Goal: Information Seeking & Learning: Learn about a topic

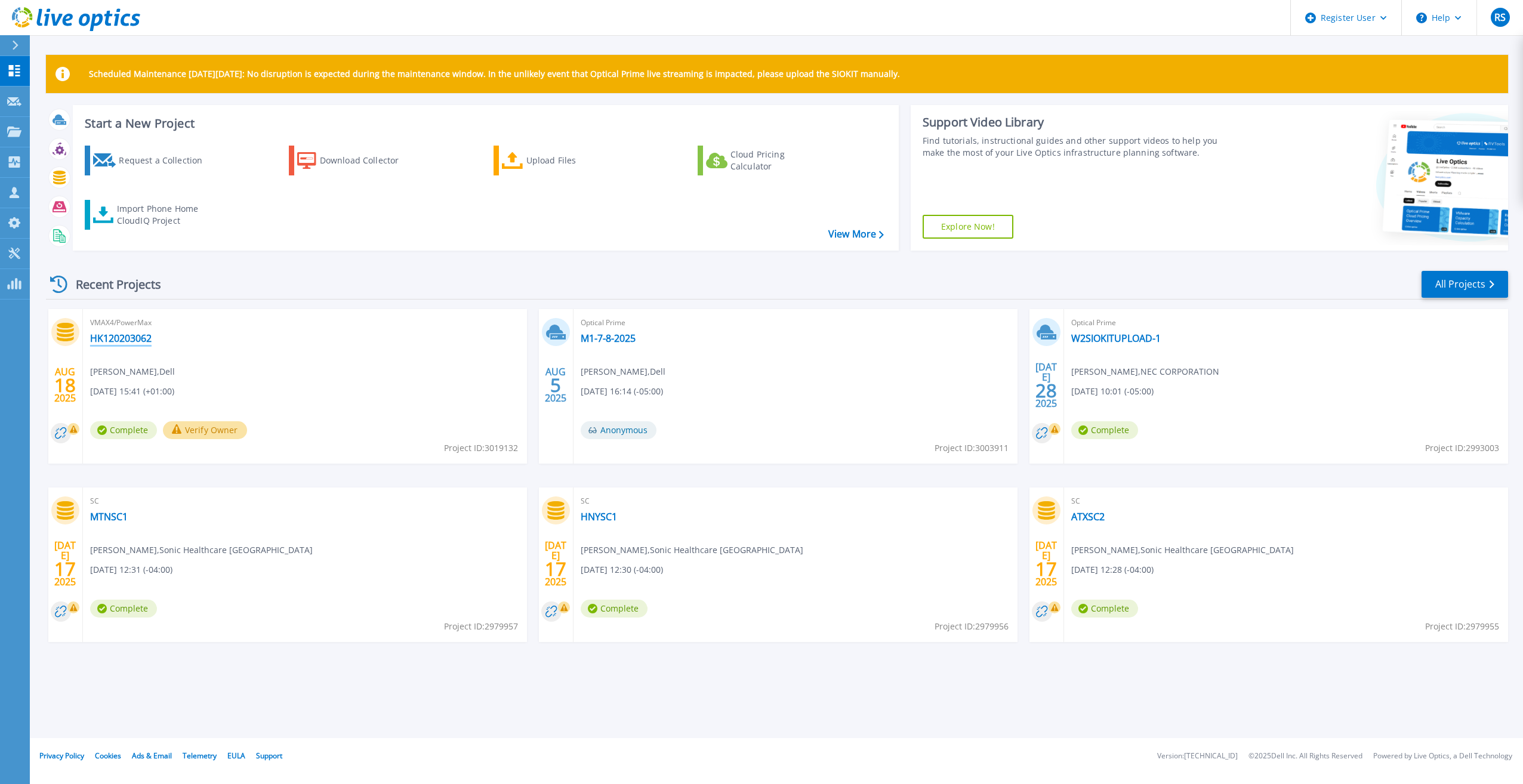
click at [134, 344] on link "HK120203062" at bounding box center [120, 339] width 61 height 12
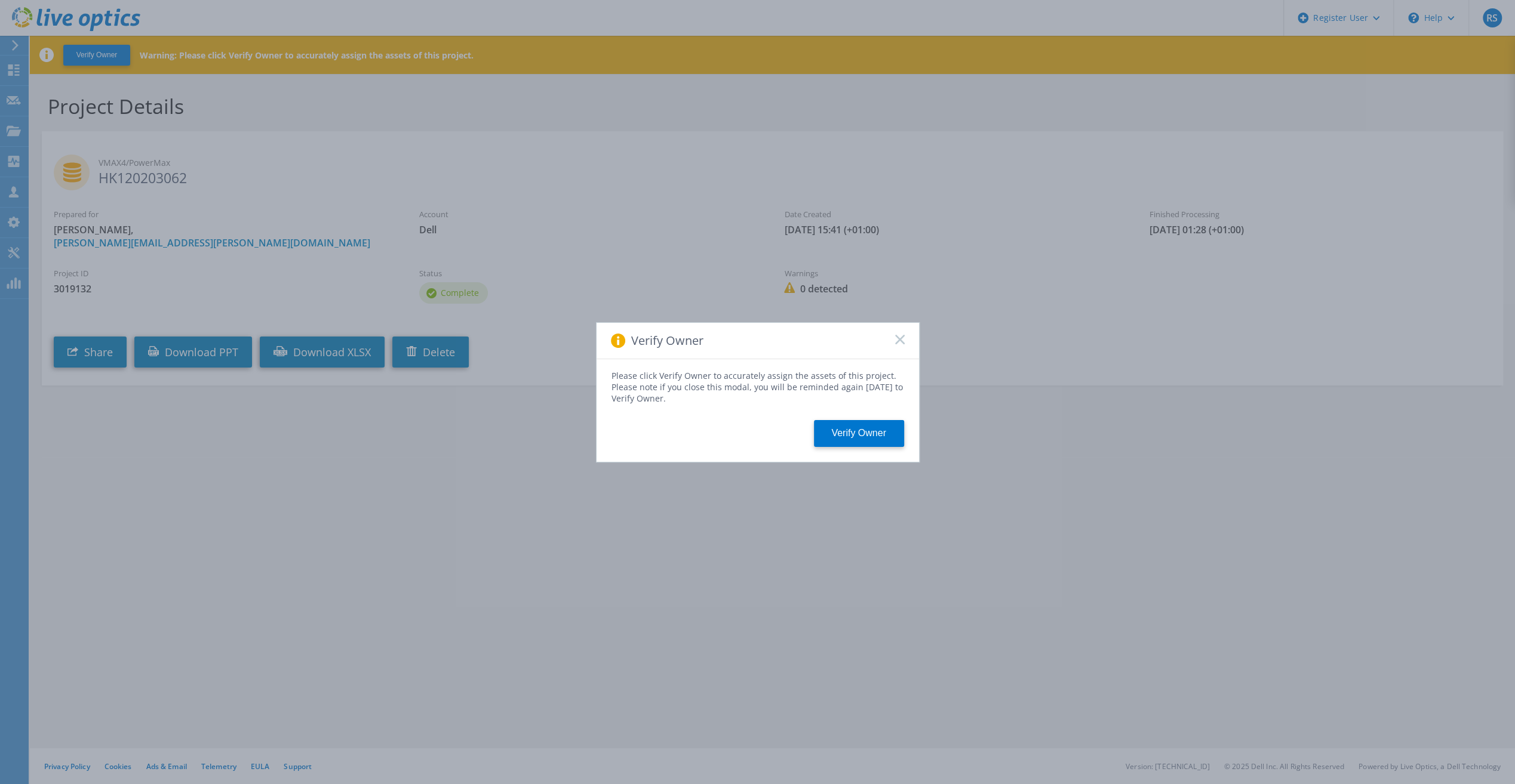
click at [902, 339] on icon at bounding box center [899, 339] width 9 height 9
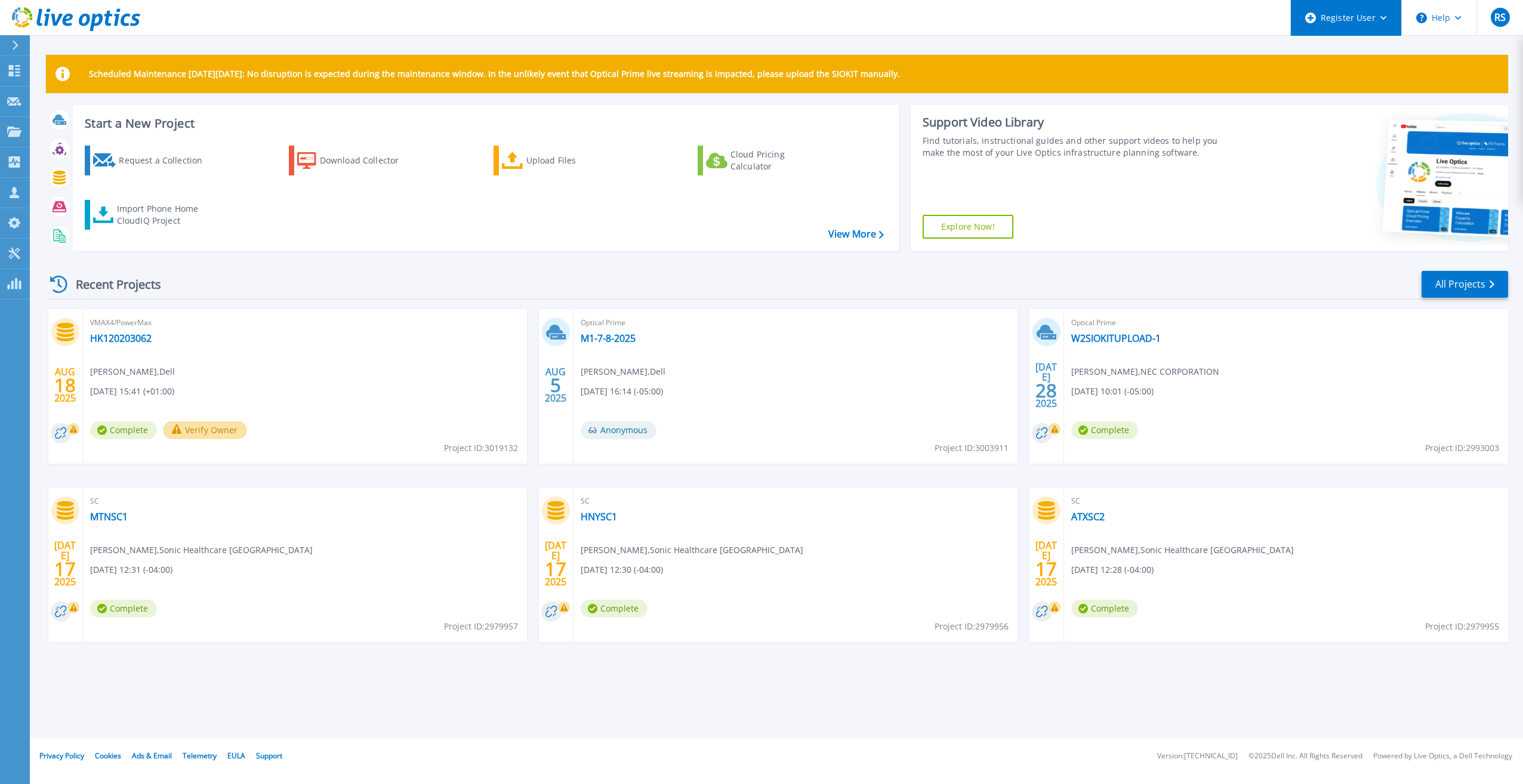
click at [1389, 13] on div "Register User" at bounding box center [1346, 18] width 110 height 36
click at [1447, 15] on button "Help" at bounding box center [1439, 18] width 75 height 36
click at [1485, 274] on link "All Projects" at bounding box center [1464, 284] width 87 height 27
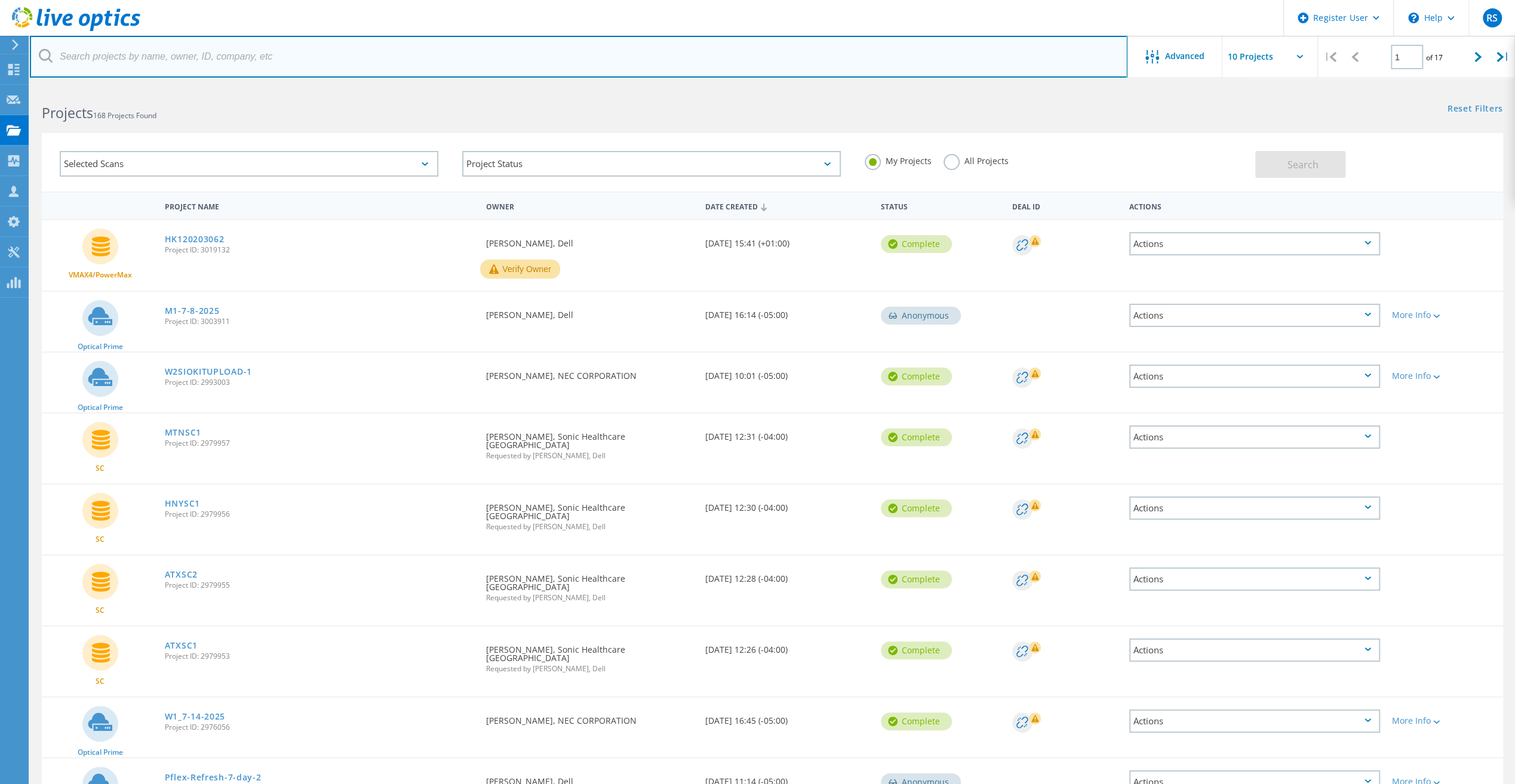
click at [131, 67] on input "text" at bounding box center [578, 57] width 1097 height 42
paste input "2144699"
type input "2144699"
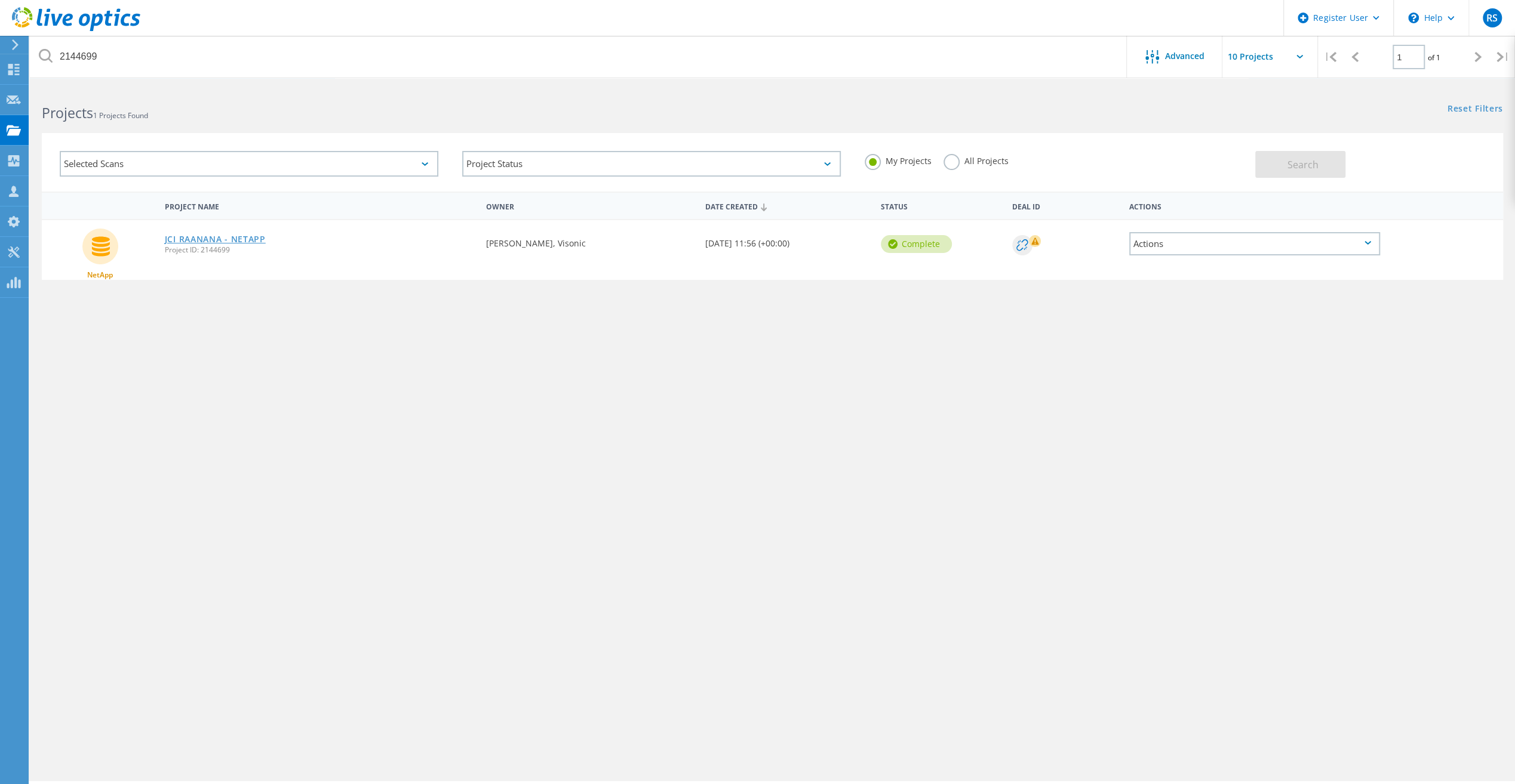
click at [182, 235] on link "JCI RAANANA - NETAPP" at bounding box center [215, 239] width 101 height 8
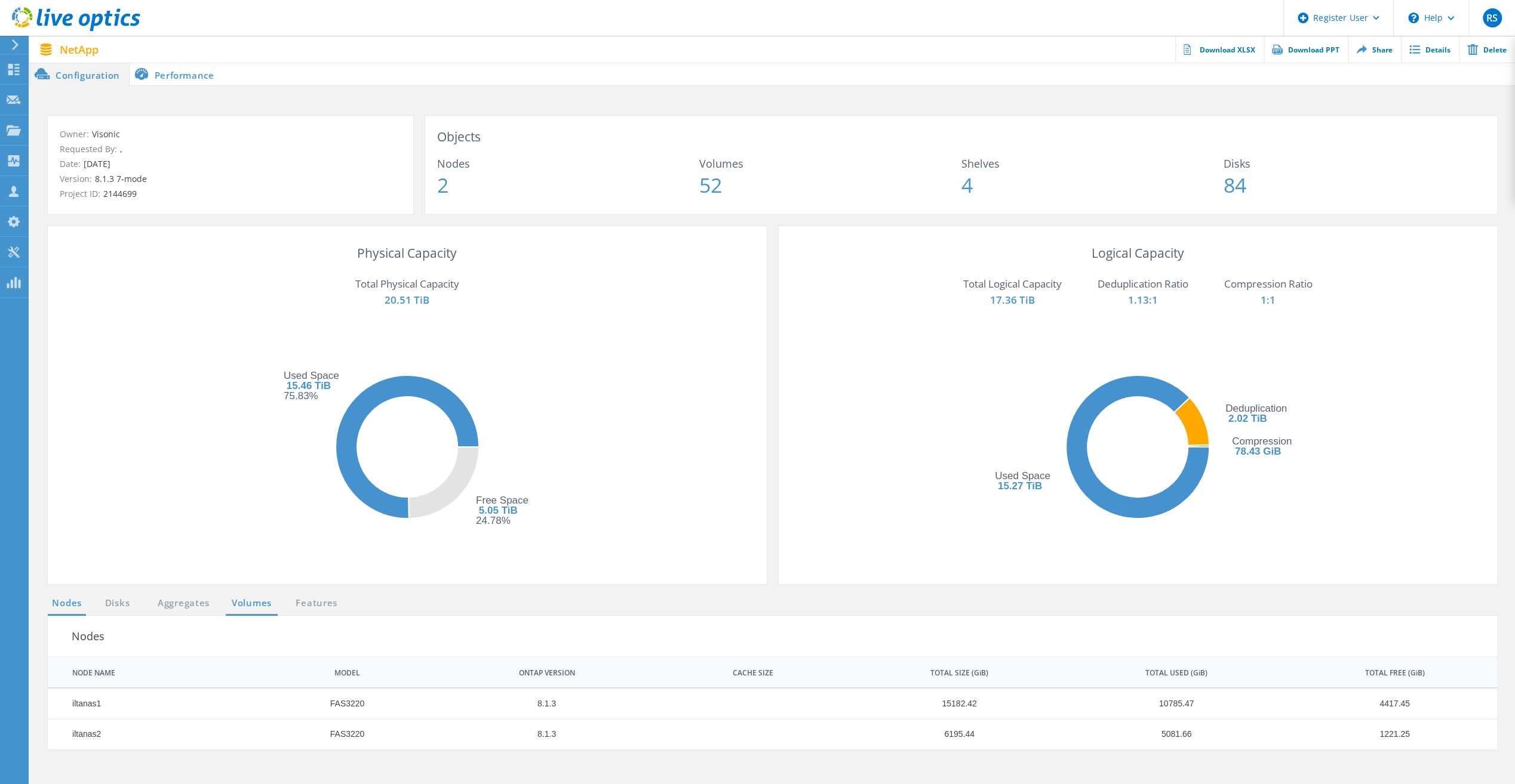
click at [259, 608] on link "Volumes" at bounding box center [251, 603] width 52 height 15
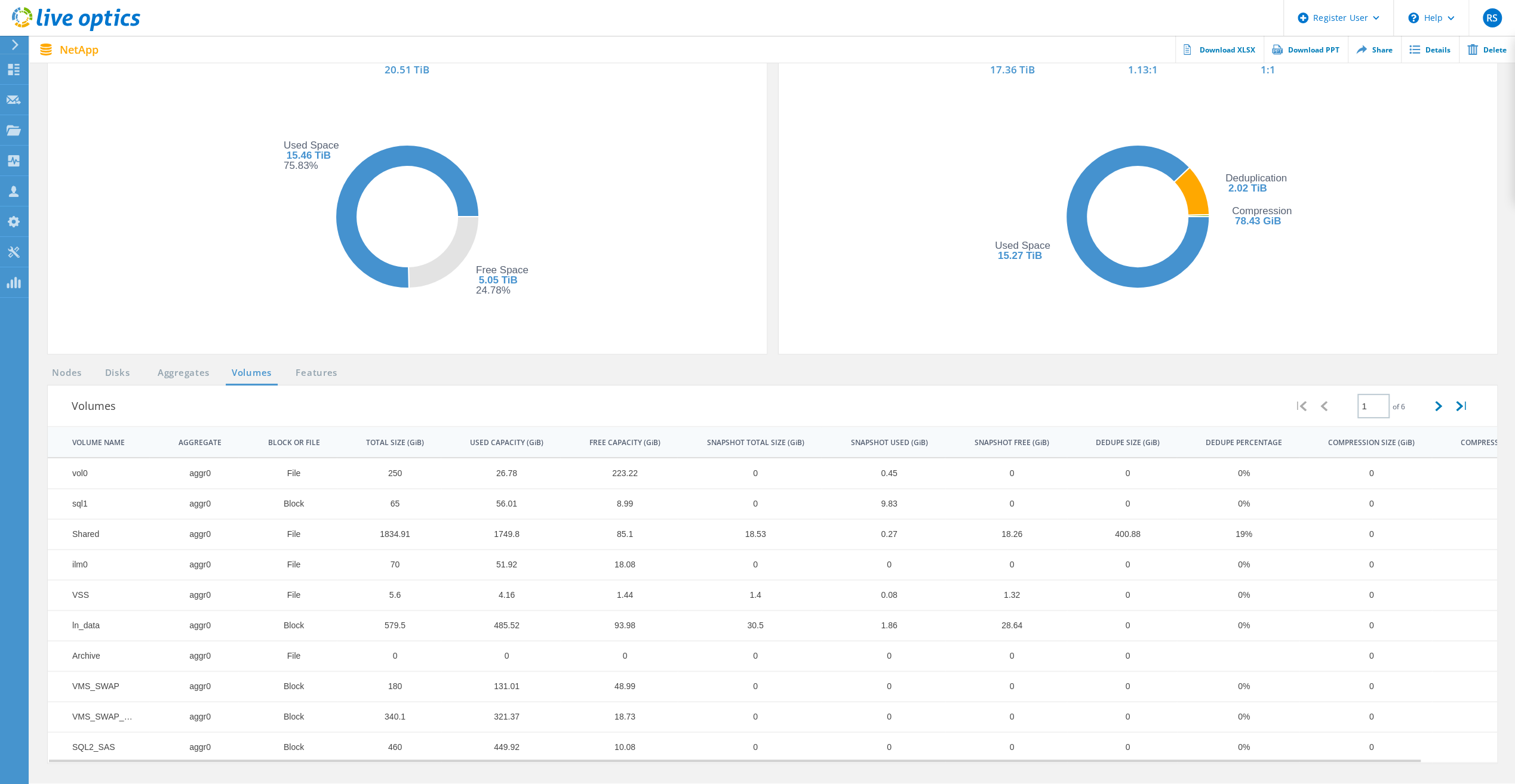
scroll to position [266, 0]
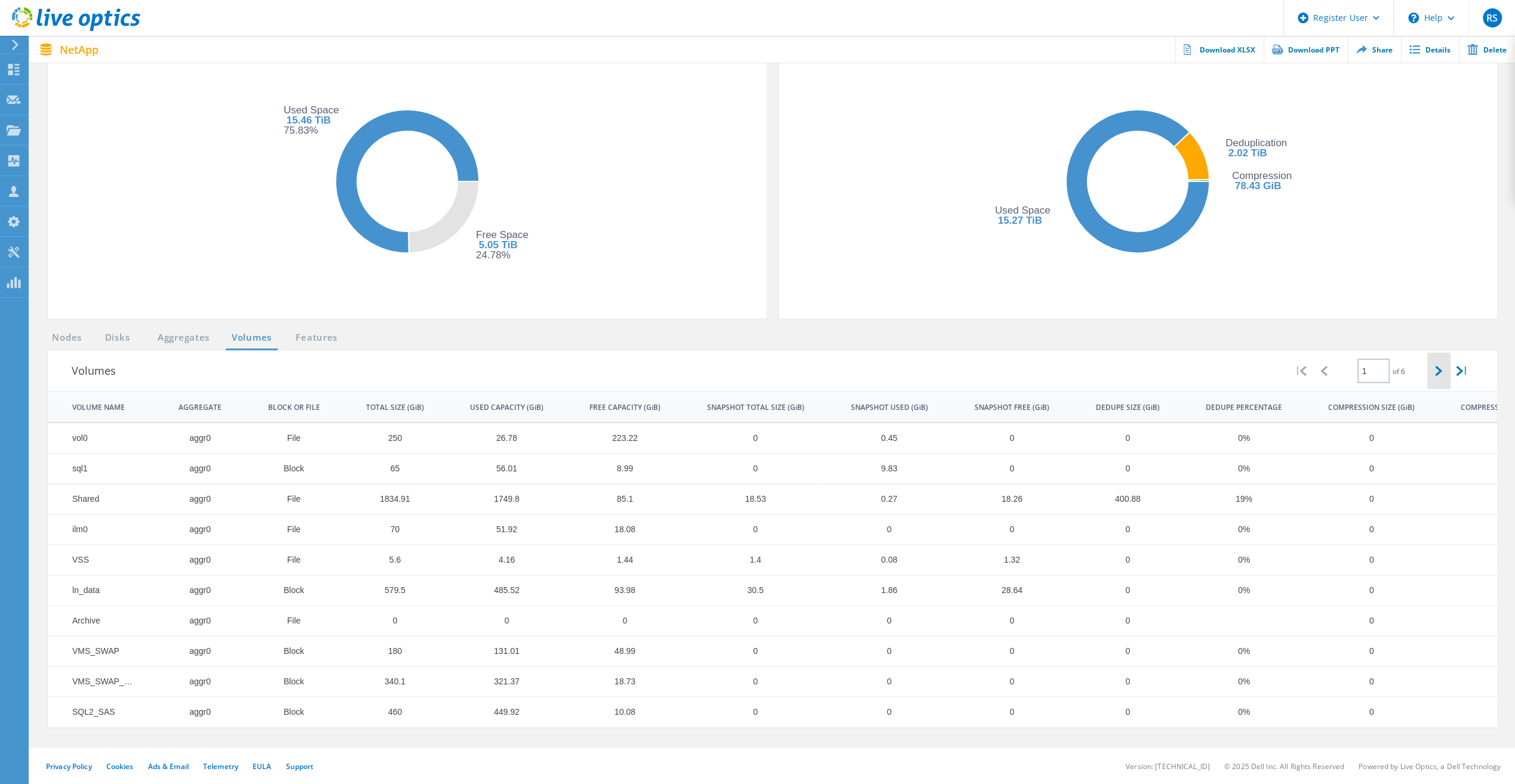
click at [1433, 370] on div at bounding box center [1438, 371] width 23 height 36
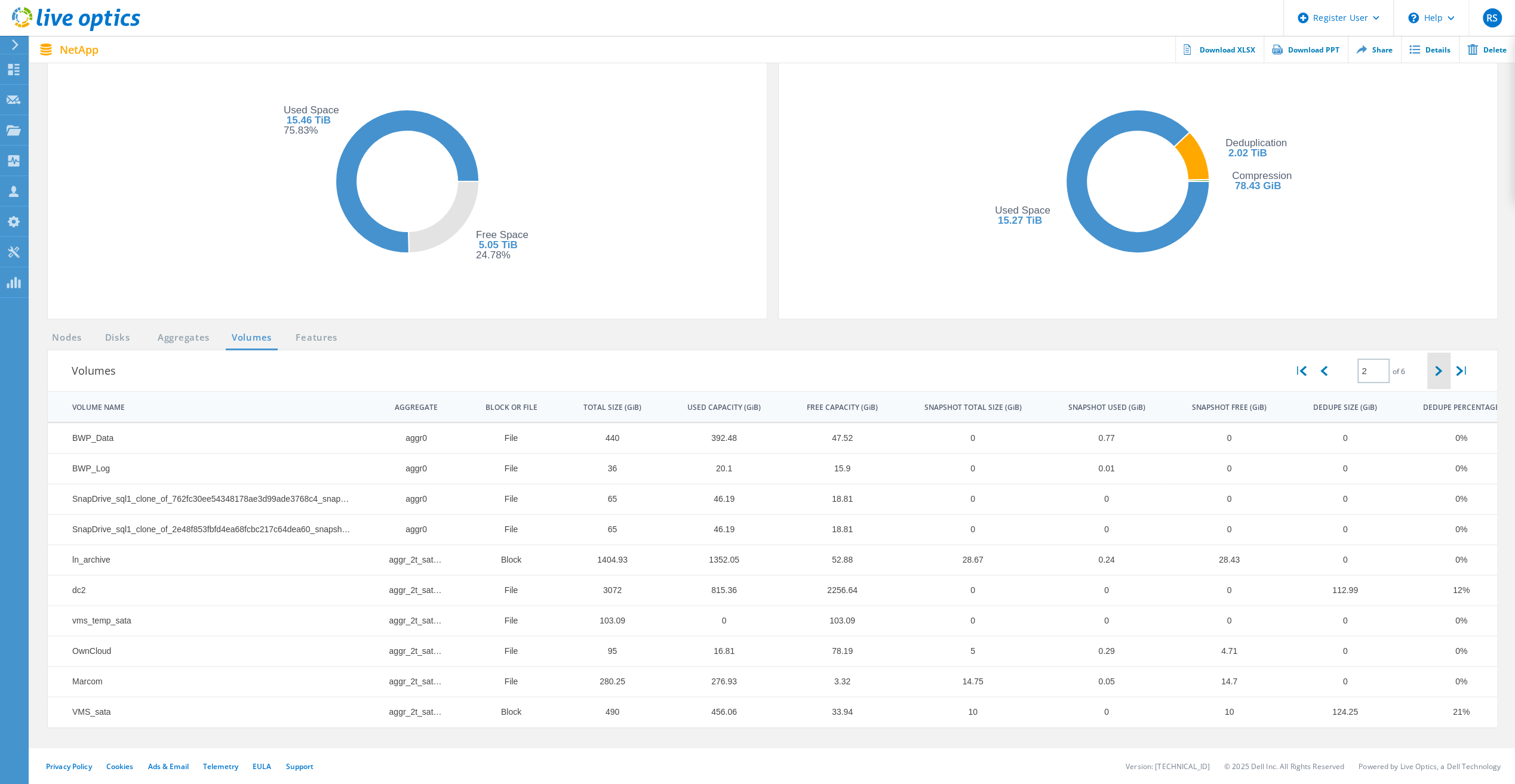
click at [1433, 370] on div at bounding box center [1438, 371] width 23 height 36
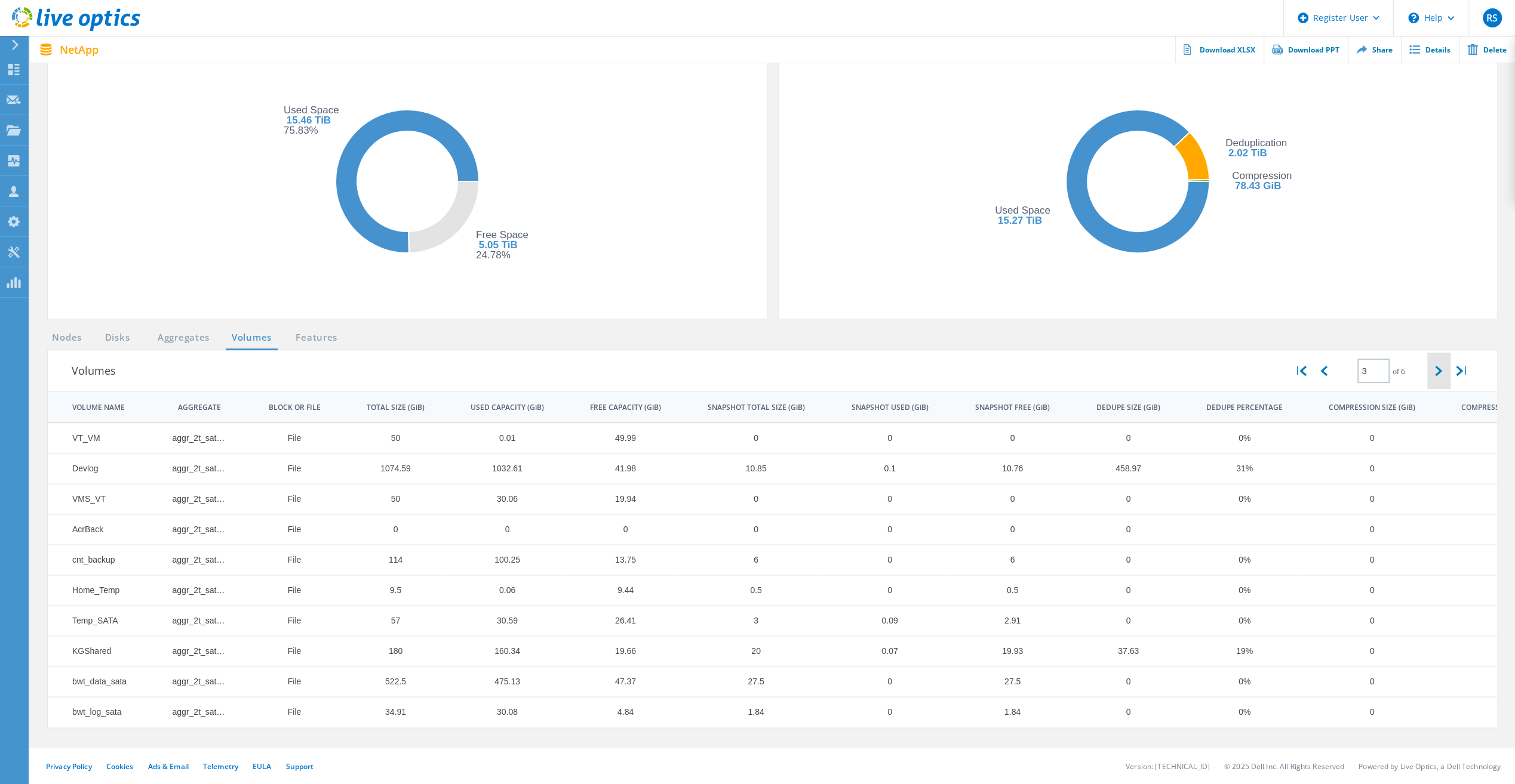
click at [1433, 370] on div at bounding box center [1438, 371] width 23 height 36
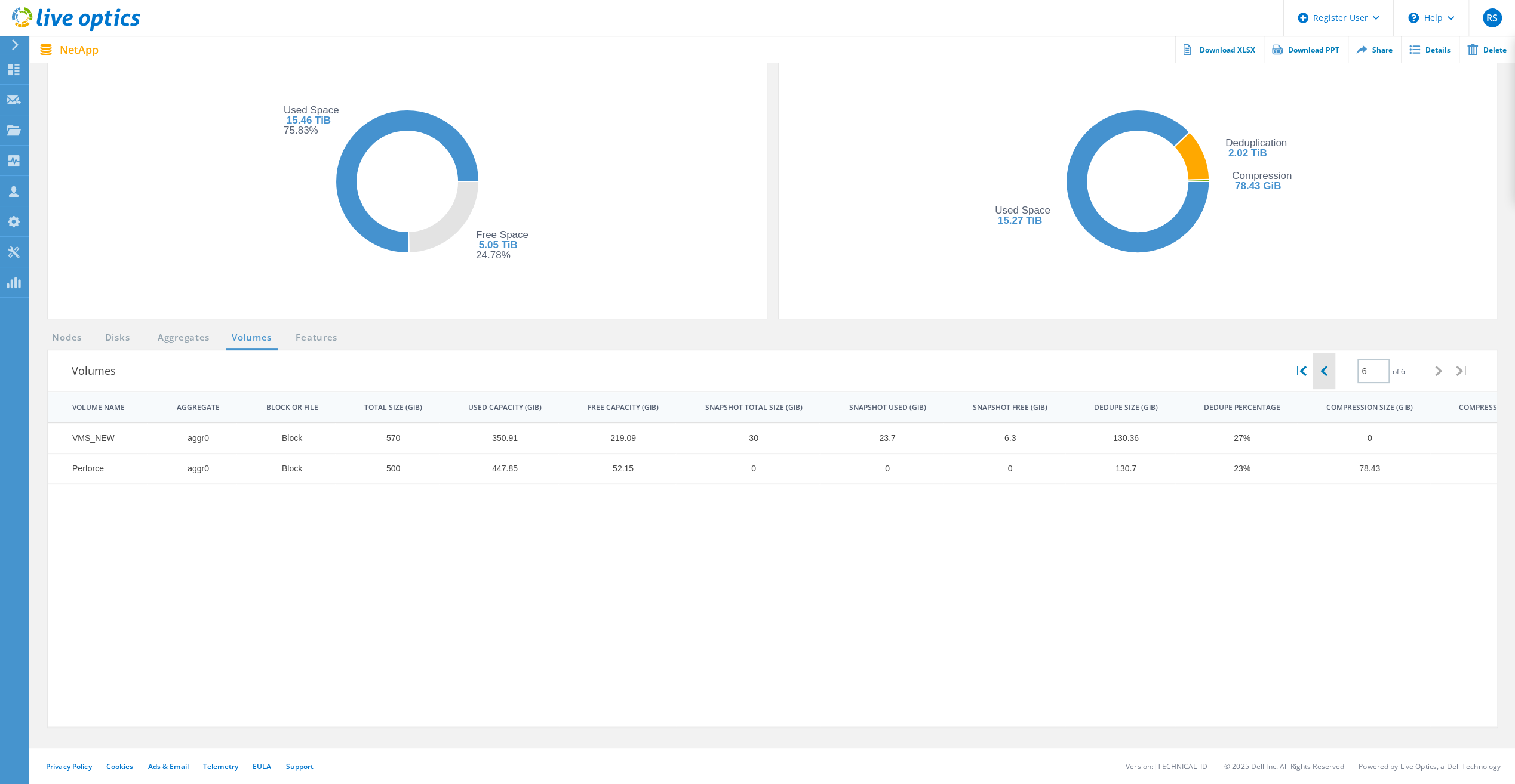
click at [1320, 371] on icon at bounding box center [1323, 371] width 8 height 10
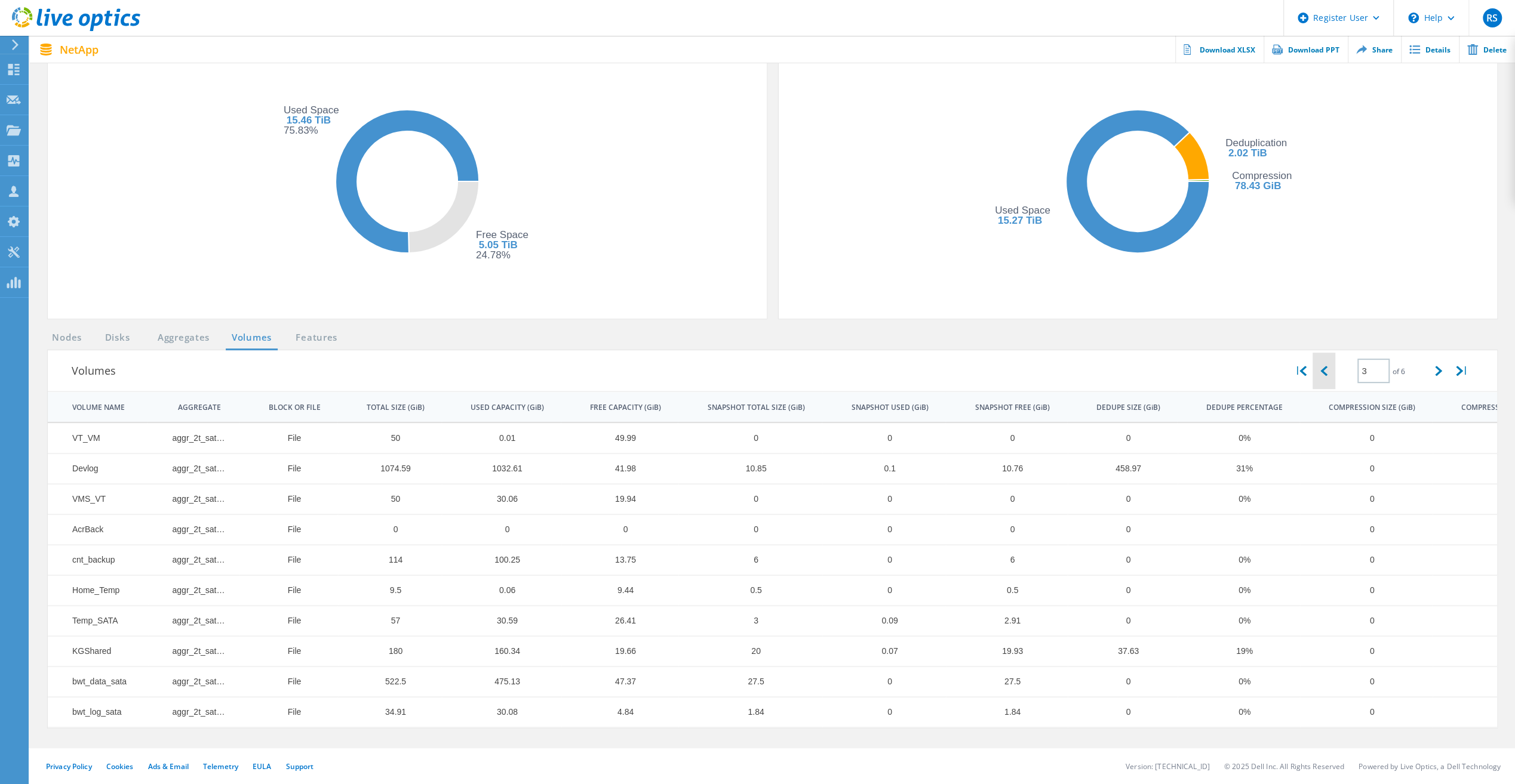
click at [1320, 371] on icon at bounding box center [1323, 371] width 8 height 10
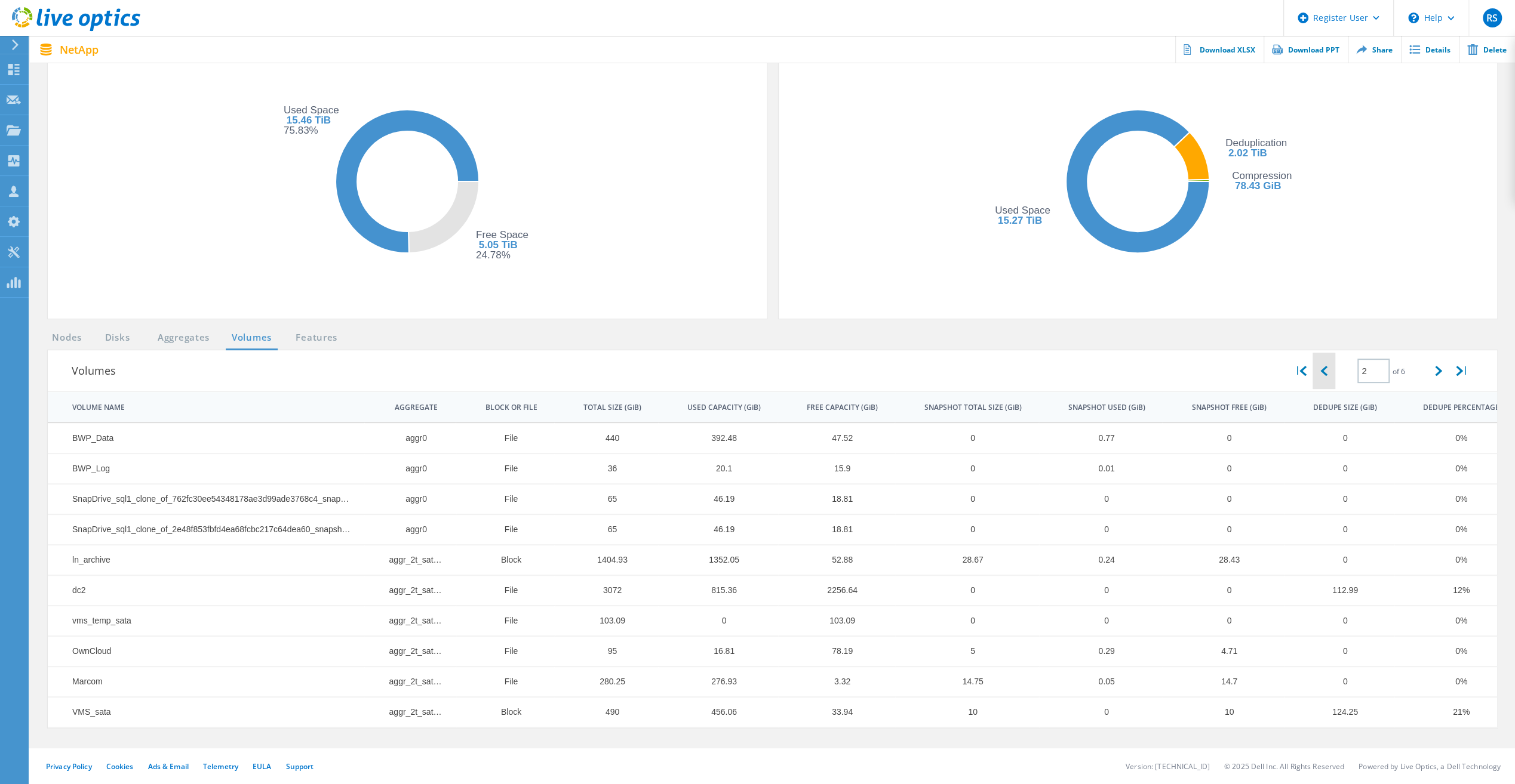
click at [1320, 371] on icon at bounding box center [1323, 371] width 8 height 10
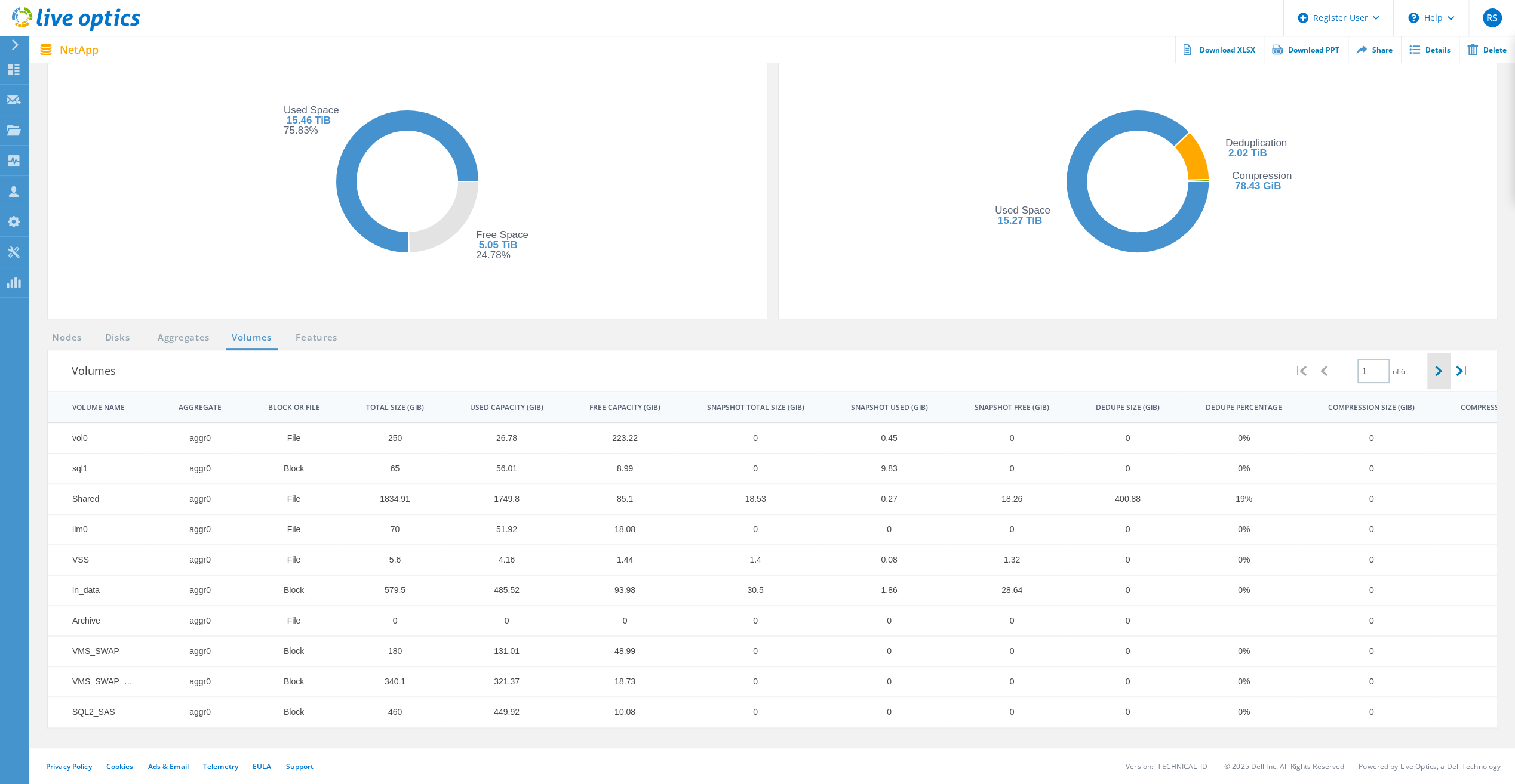
click at [1430, 371] on div at bounding box center [1438, 371] width 23 height 36
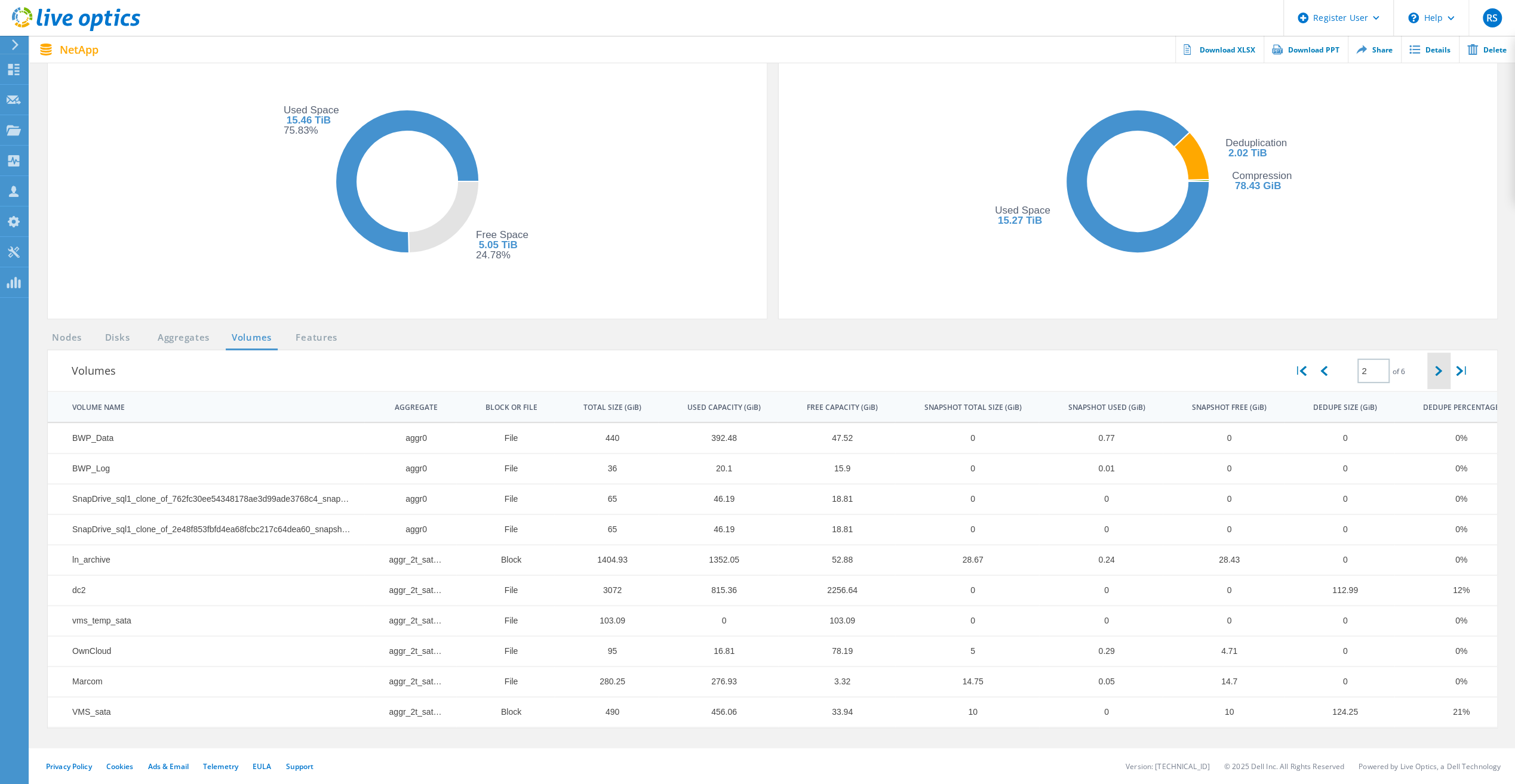
click at [1430, 371] on div at bounding box center [1438, 371] width 23 height 36
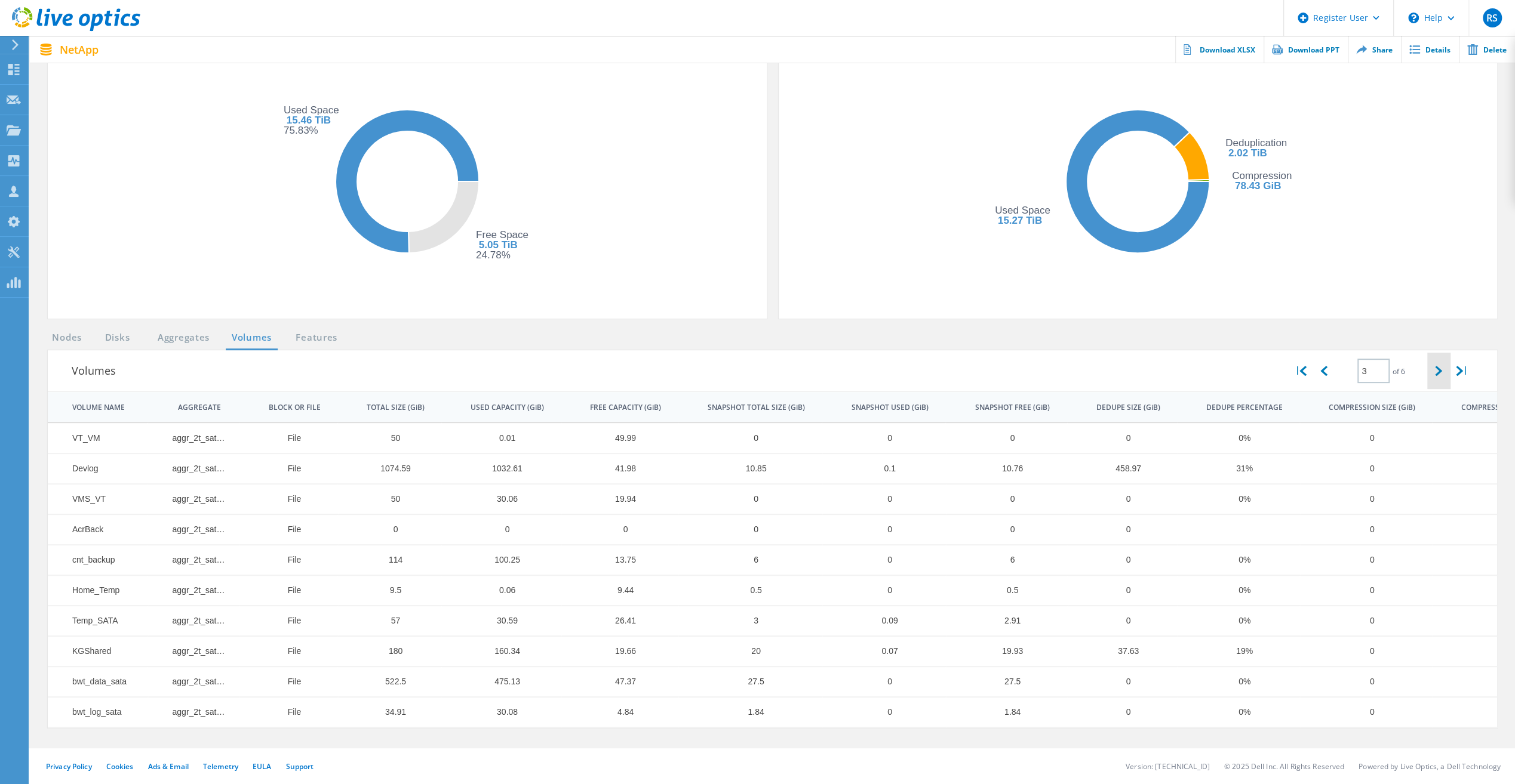
click at [1430, 371] on div at bounding box center [1438, 371] width 23 height 36
click at [1437, 372] on icon at bounding box center [1438, 371] width 8 height 10
click at [1437, 371] on icon at bounding box center [1438, 371] width 8 height 10
type input "6"
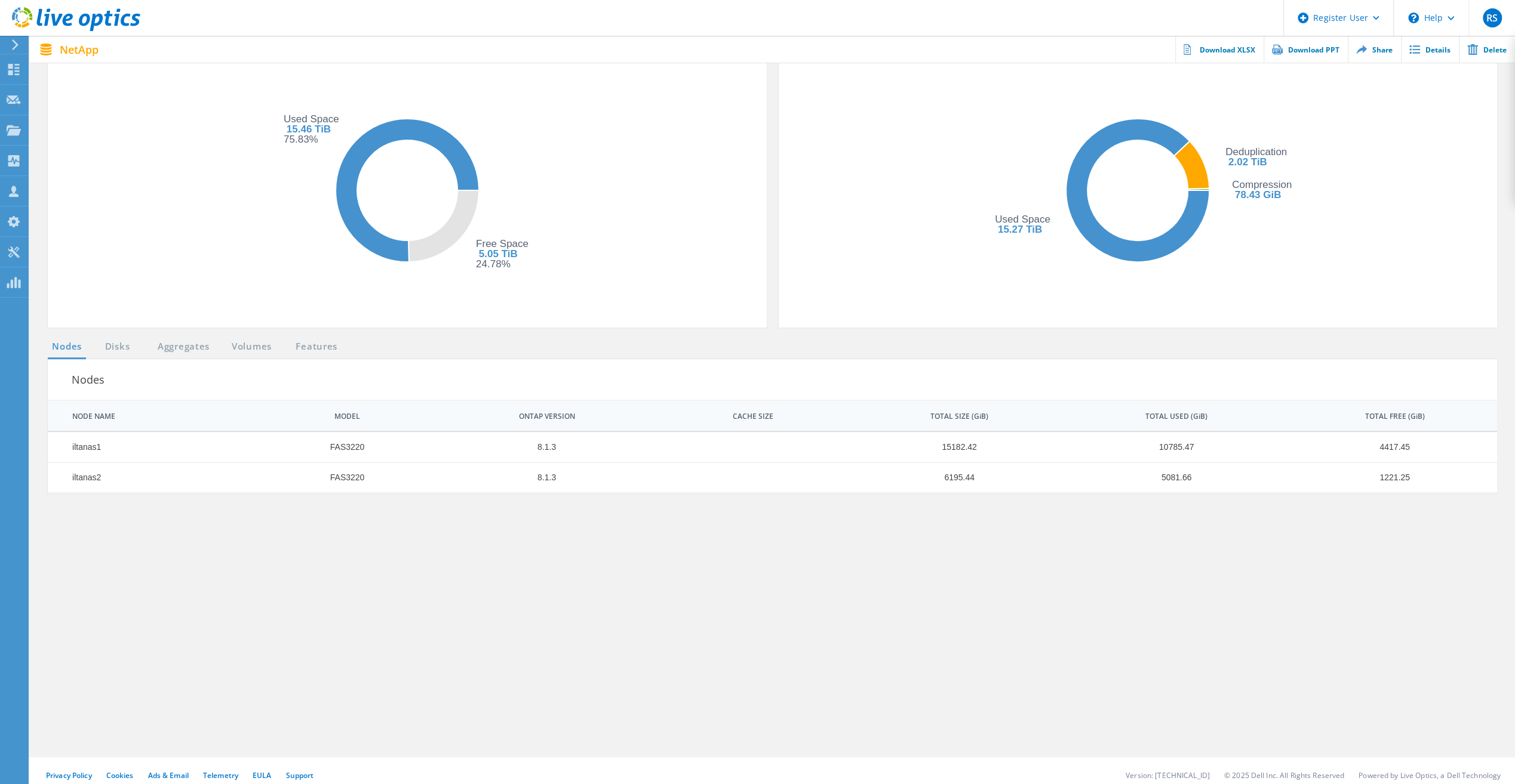
scroll to position [266, 0]
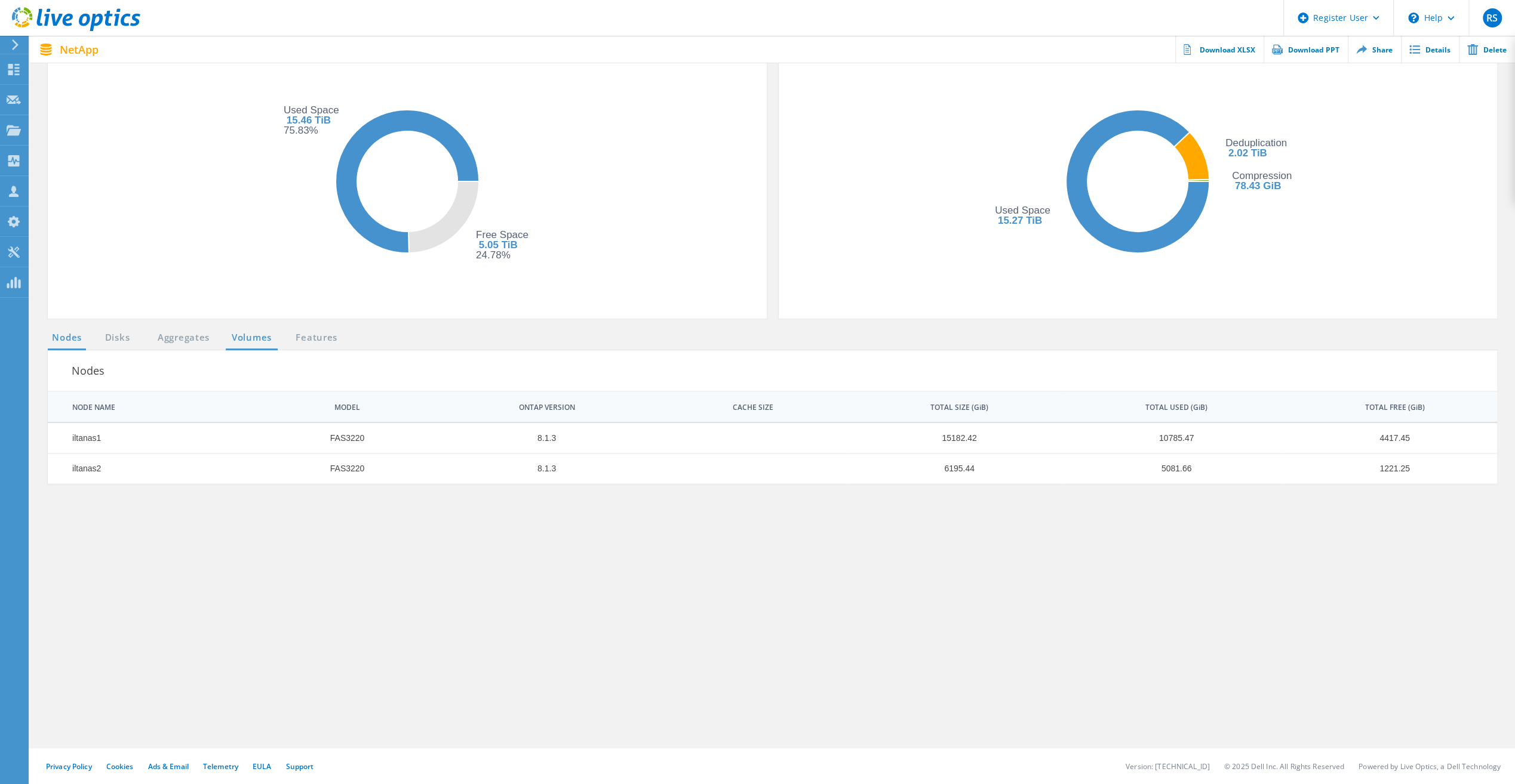
click at [247, 336] on link "Volumes" at bounding box center [251, 338] width 52 height 15
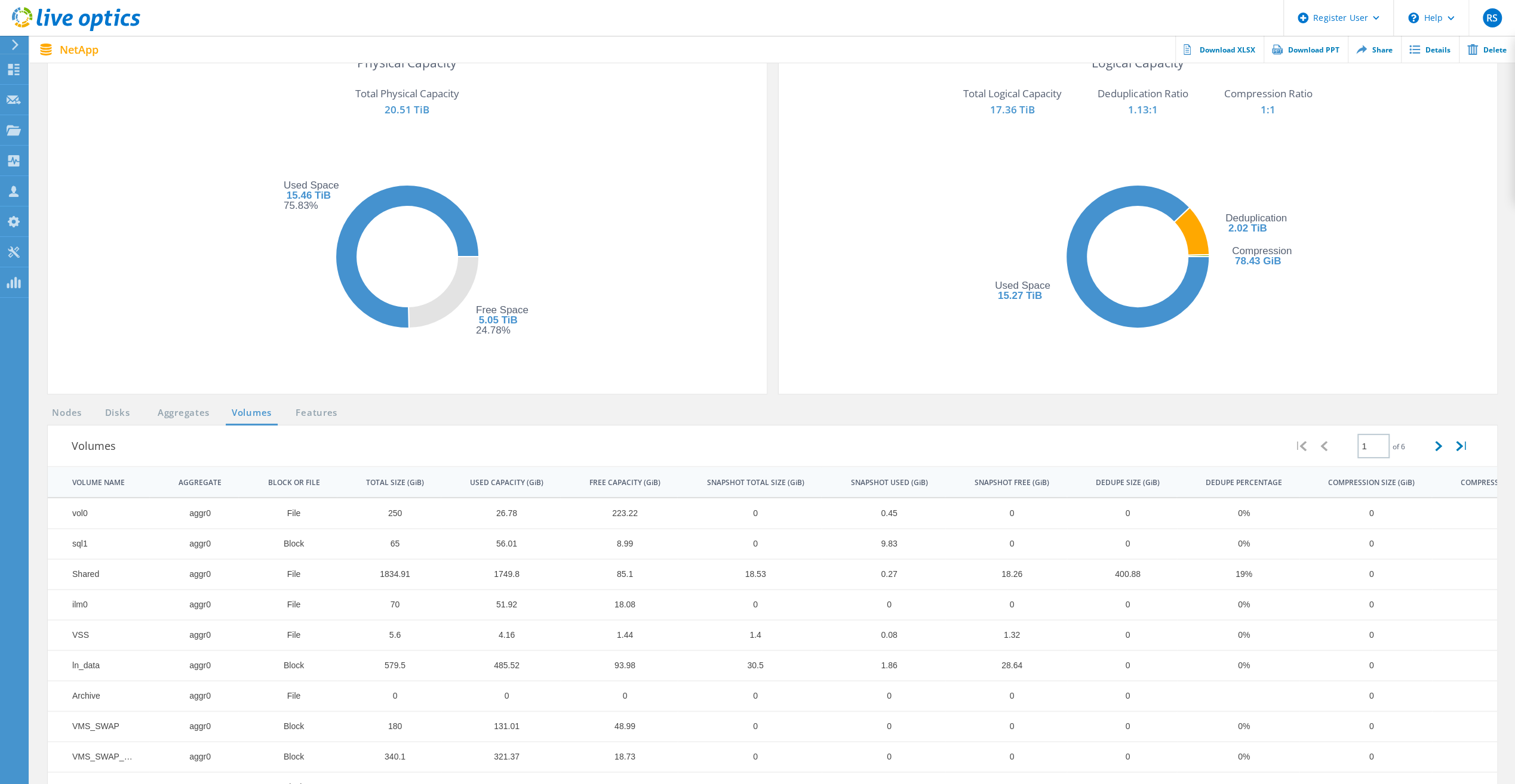
scroll to position [27, 0]
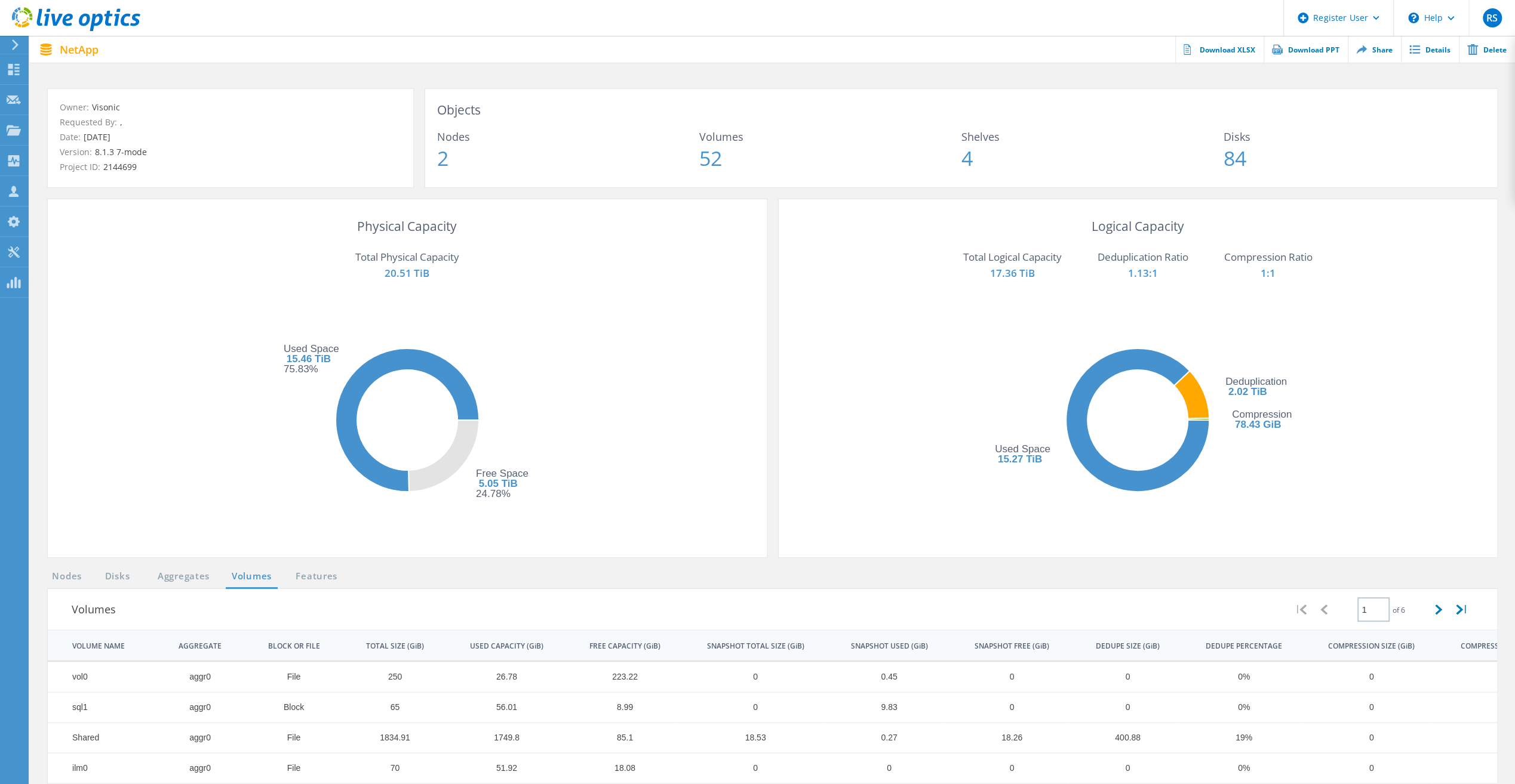
click at [67, 367] on div "Physical Capacity Total Physical Capacity 20.51 TiB Free Space 5.05 TiB 24.78% …" at bounding box center [773, 384] width 1473 height 370
click at [66, 367] on link "Nodes" at bounding box center [66, 576] width 38 height 15
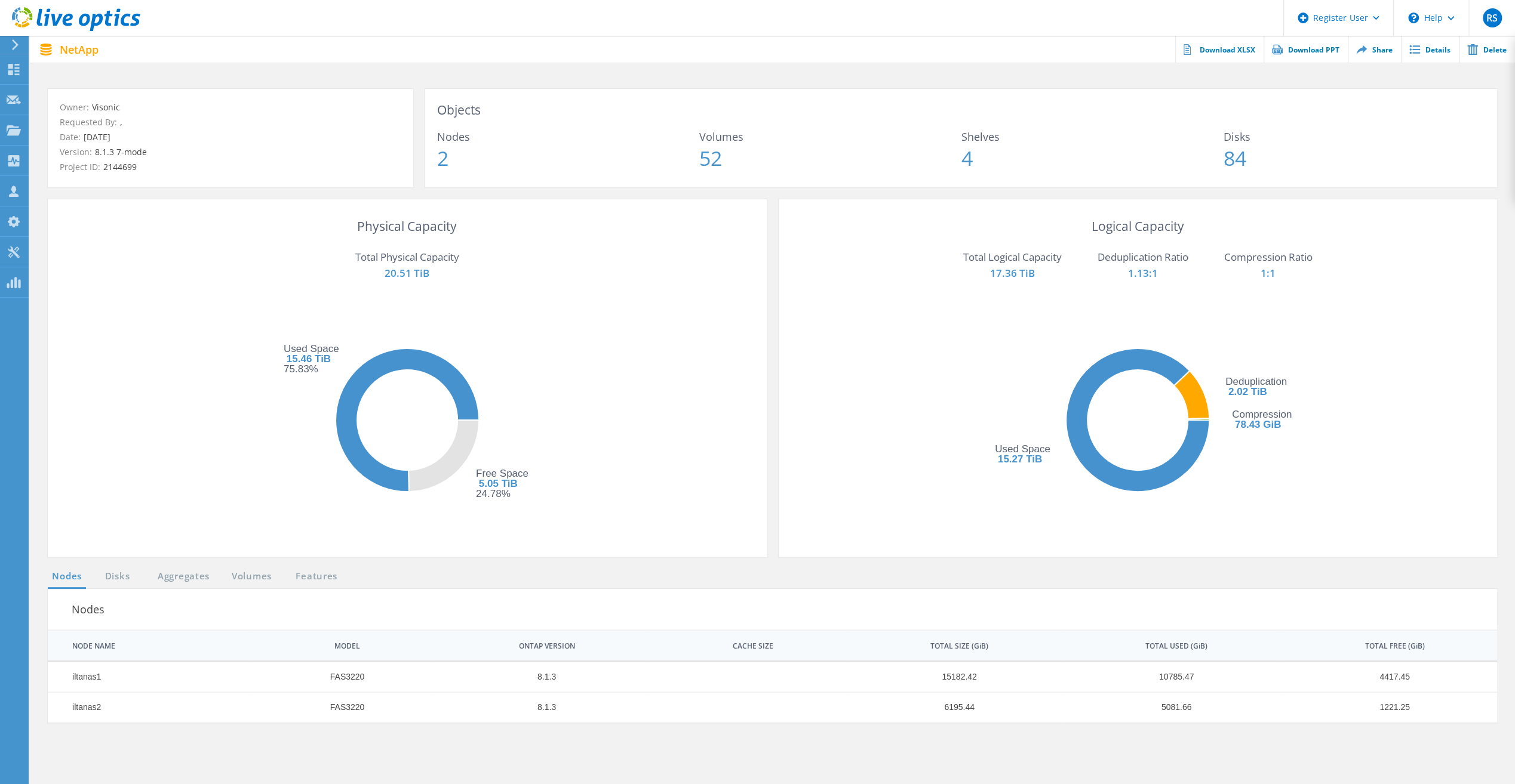
click at [750, 240] on div "Total Logical Capacity 17.36 TiB Deduplication Ratio 1.13:1 Compression Ratio 1…" at bounding box center [1138, 270] width 695 height 62
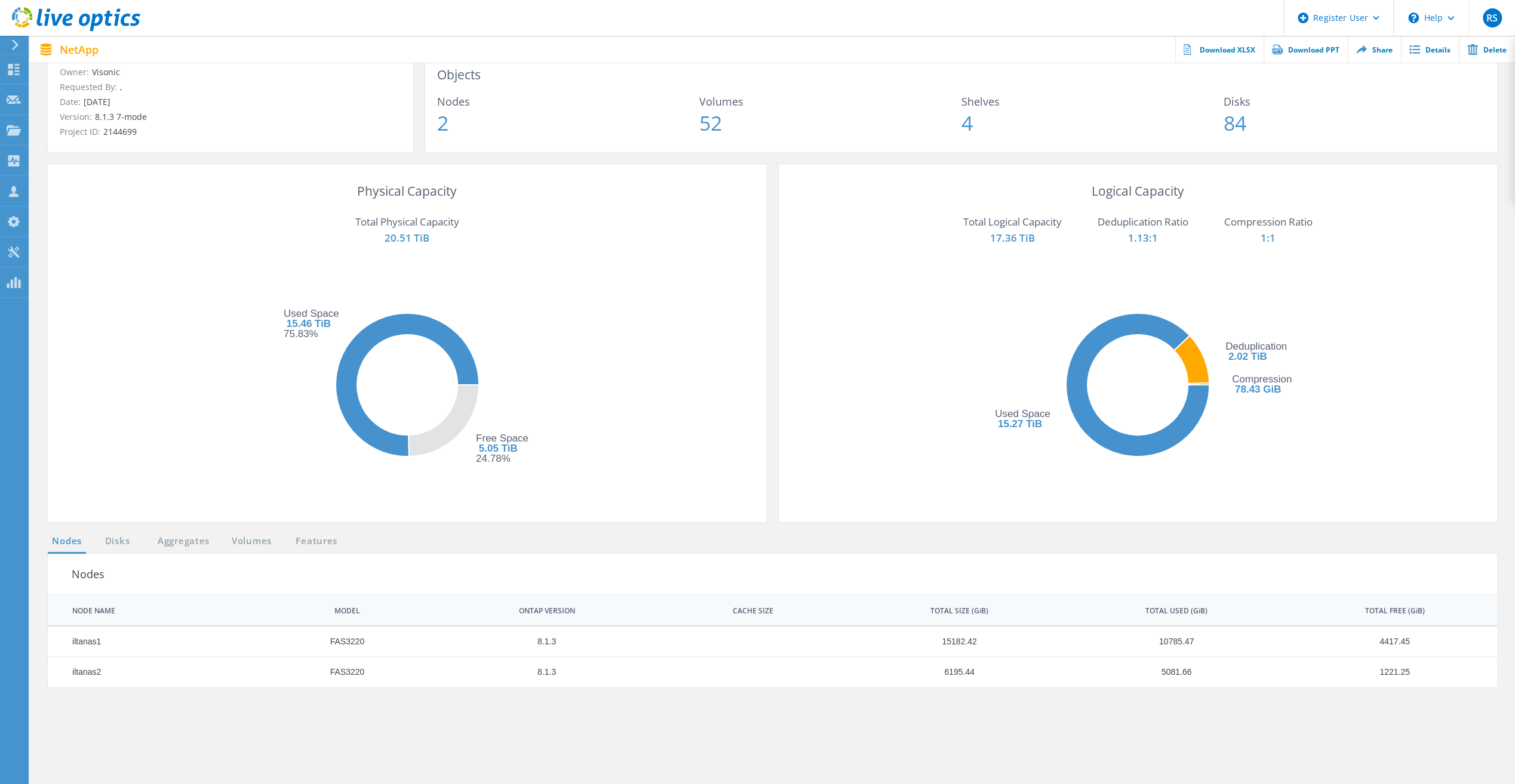
scroll to position [87, 0]
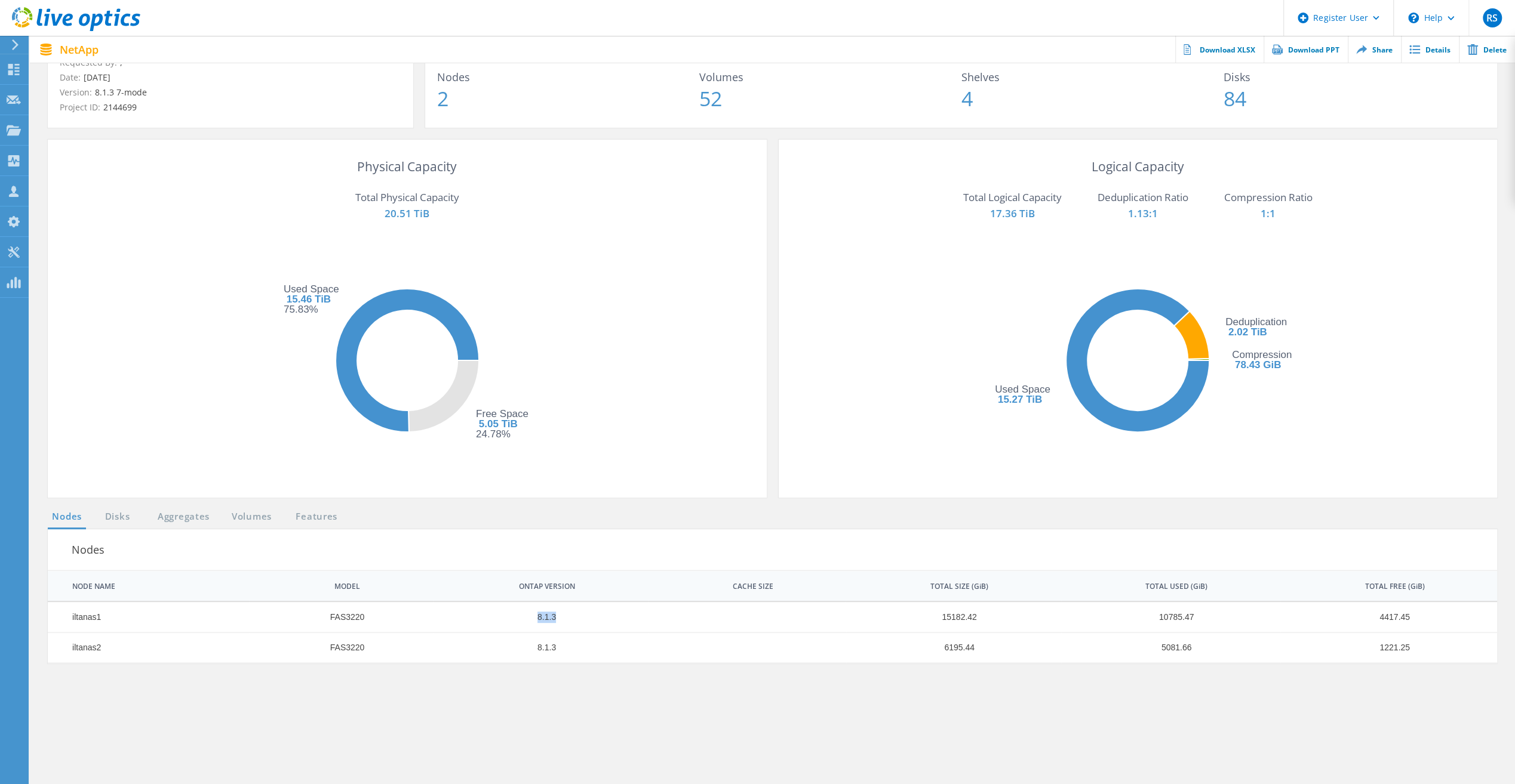
drag, startPoint x: 557, startPoint y: 618, endPoint x: 540, endPoint y: 618, distance: 17.0
click at [539, 367] on td "8.1.3" at bounding box center [541, 618] width 215 height 30
drag, startPoint x: 540, startPoint y: 618, endPoint x: 636, endPoint y: 432, distance: 209.3
click at [636, 367] on lo-physical-capacity-metadata-tile "Physical Capacity Total Physical Capacity 20.51 TiB Free Space 5.05 TiB 24.78% …" at bounding box center [407, 321] width 695 height 329
